Goal: Information Seeking & Learning: Check status

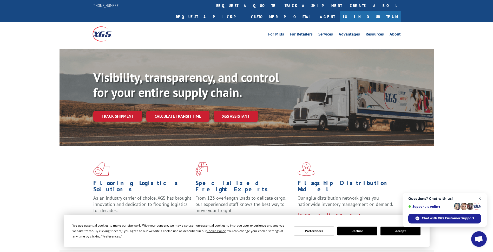
click at [481, 199] on span "Open chat" at bounding box center [479, 199] width 6 height 6
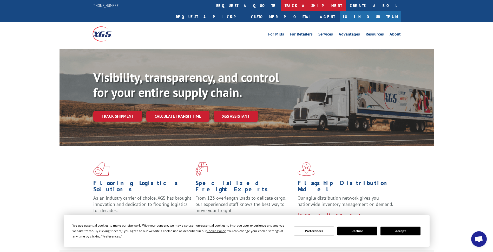
click at [281, 8] on link "track a shipment" at bounding box center [313, 5] width 65 height 11
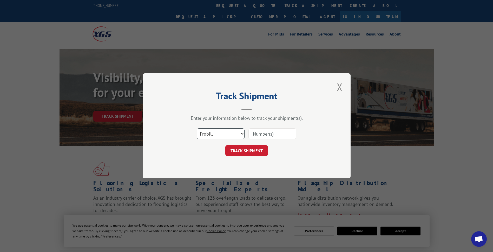
click at [234, 135] on select "Select category... Probill BOL PO" at bounding box center [221, 134] width 48 height 11
select select "bol"
click at [197, 129] on select "Select category... Probill BOL PO" at bounding box center [221, 134] width 48 height 11
click at [274, 136] on input at bounding box center [272, 134] width 48 height 11
paste input "4827852"
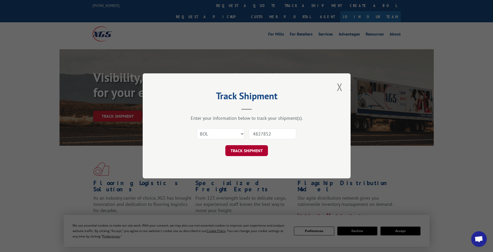
type input "4827852"
click at [243, 153] on button "TRACK SHIPMENT" at bounding box center [246, 151] width 43 height 11
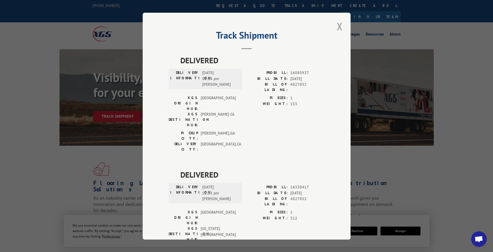
scroll to position [13, 0]
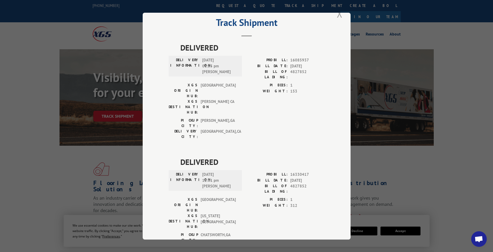
click at [336, 15] on button "Close modal" at bounding box center [339, 13] width 9 height 14
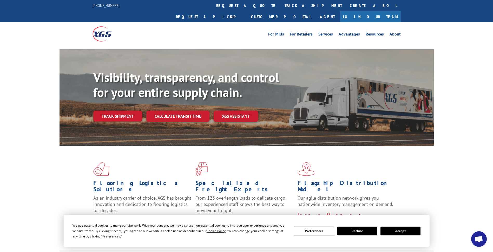
click at [366, 232] on button "Decline" at bounding box center [357, 231] width 40 height 9
